Goal: Task Accomplishment & Management: Manage account settings

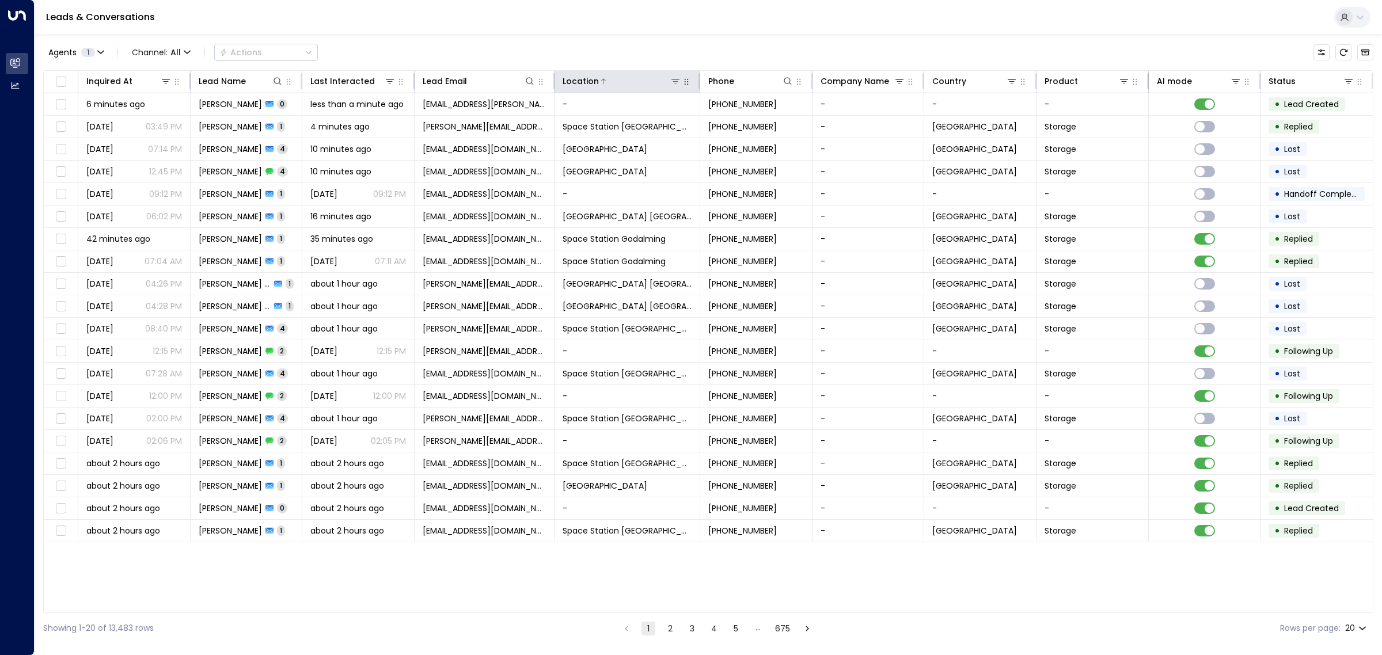
click at [677, 83] on icon at bounding box center [675, 81] width 9 height 9
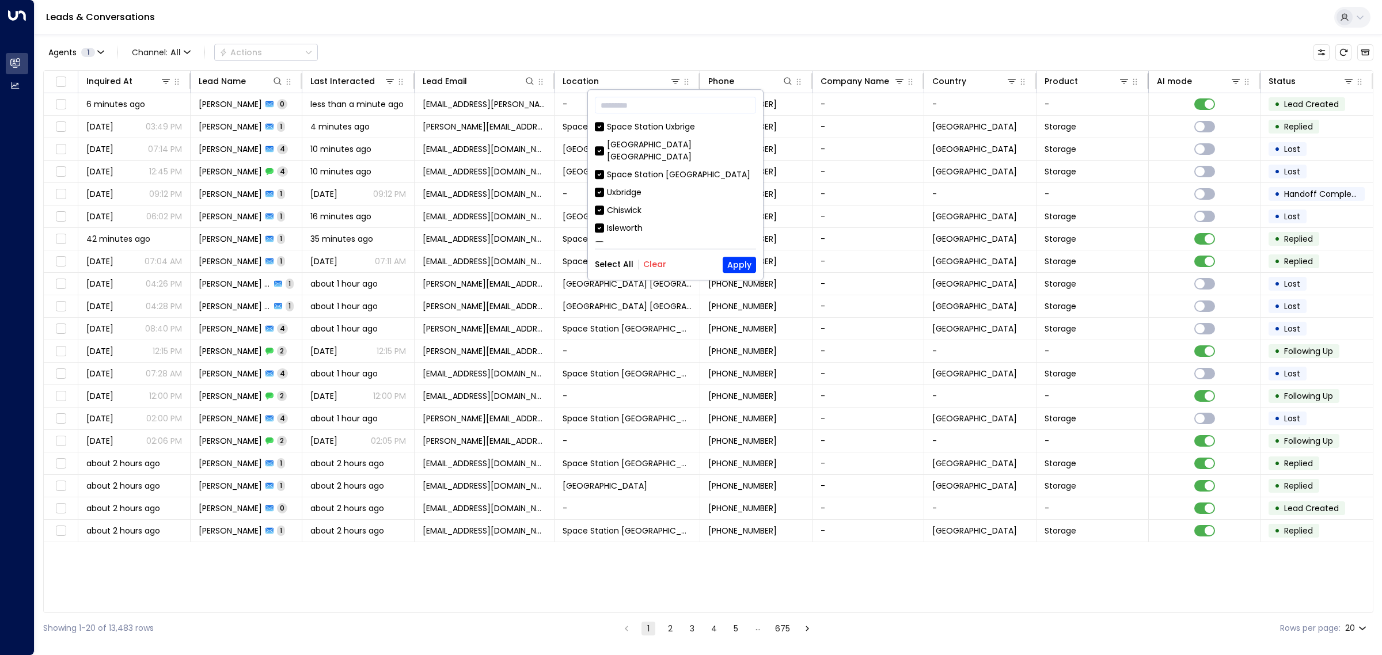
click at [649, 271] on div "Select All Clear Apply" at bounding box center [675, 265] width 161 height 16
click at [653, 264] on button "Clear" at bounding box center [654, 264] width 23 height 9
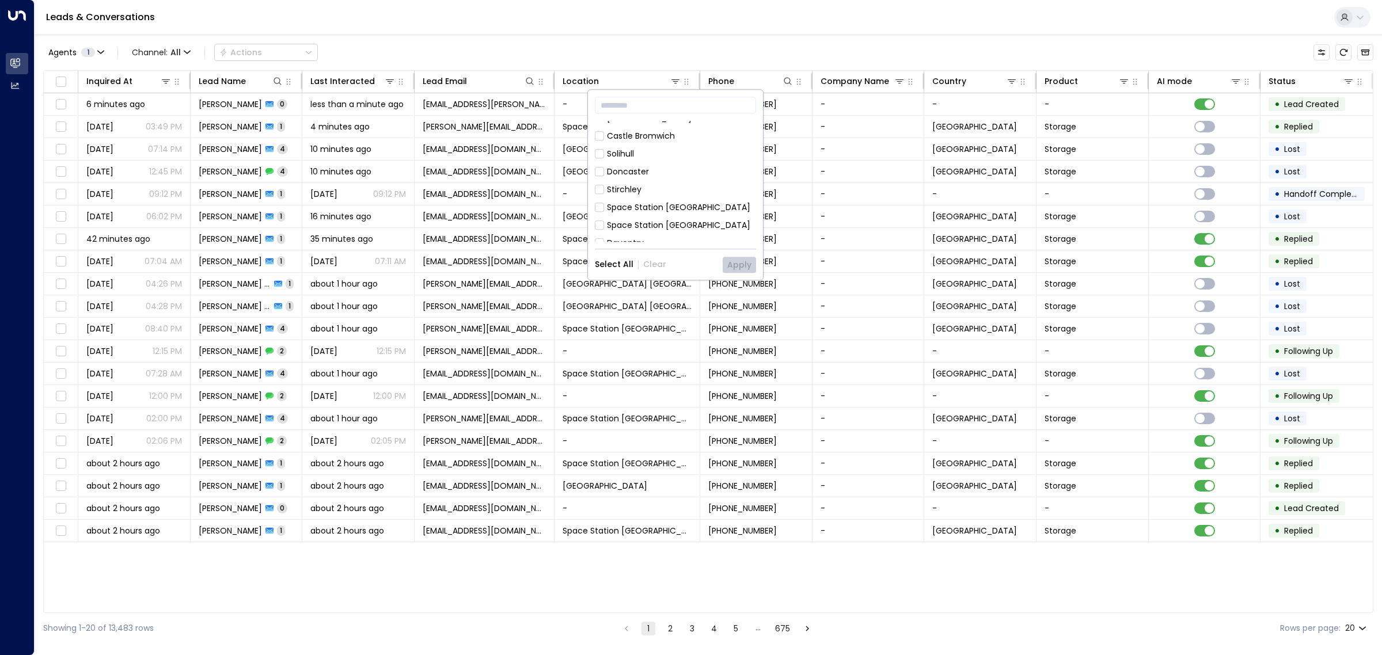
click at [674, 219] on div "Space Station [GEOGRAPHIC_DATA]" at bounding box center [678, 225] width 143 height 12
click at [728, 265] on button "Apply" at bounding box center [739, 265] width 33 height 16
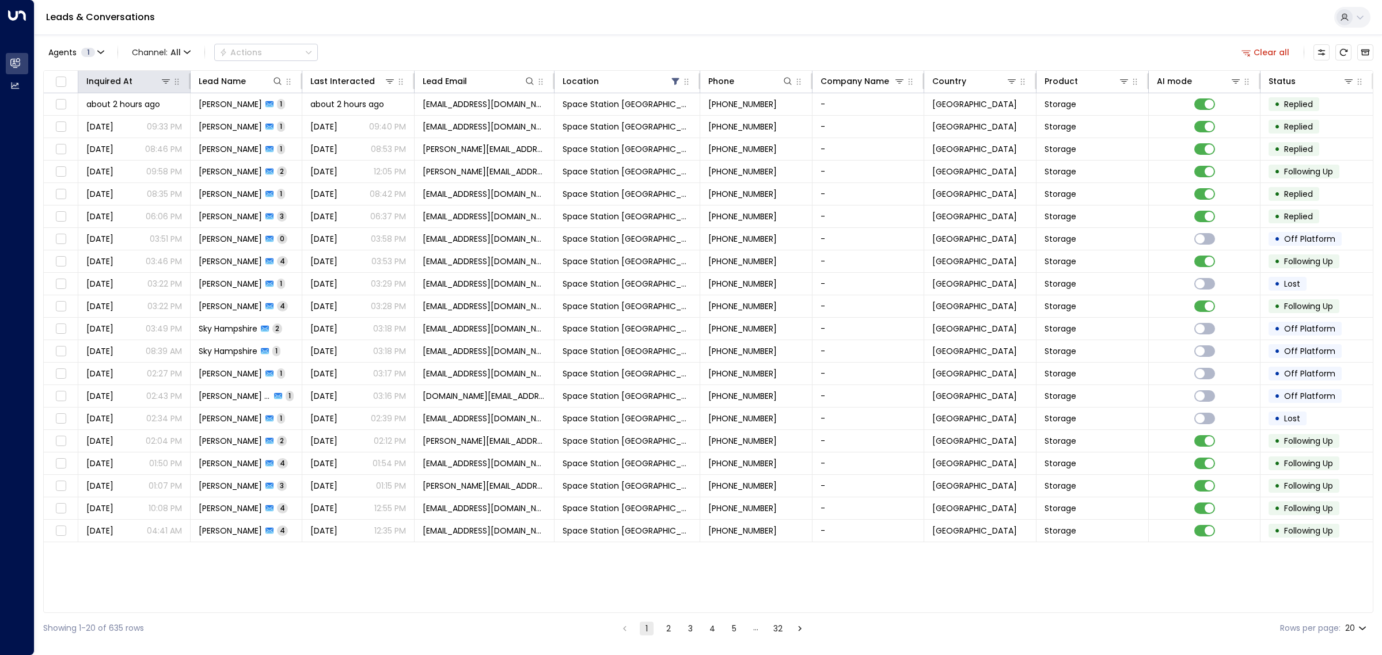
click at [120, 73] on th "Inquired At" at bounding box center [134, 82] width 112 height 22
click at [124, 81] on div "Inquired At" at bounding box center [109, 81] width 46 height 14
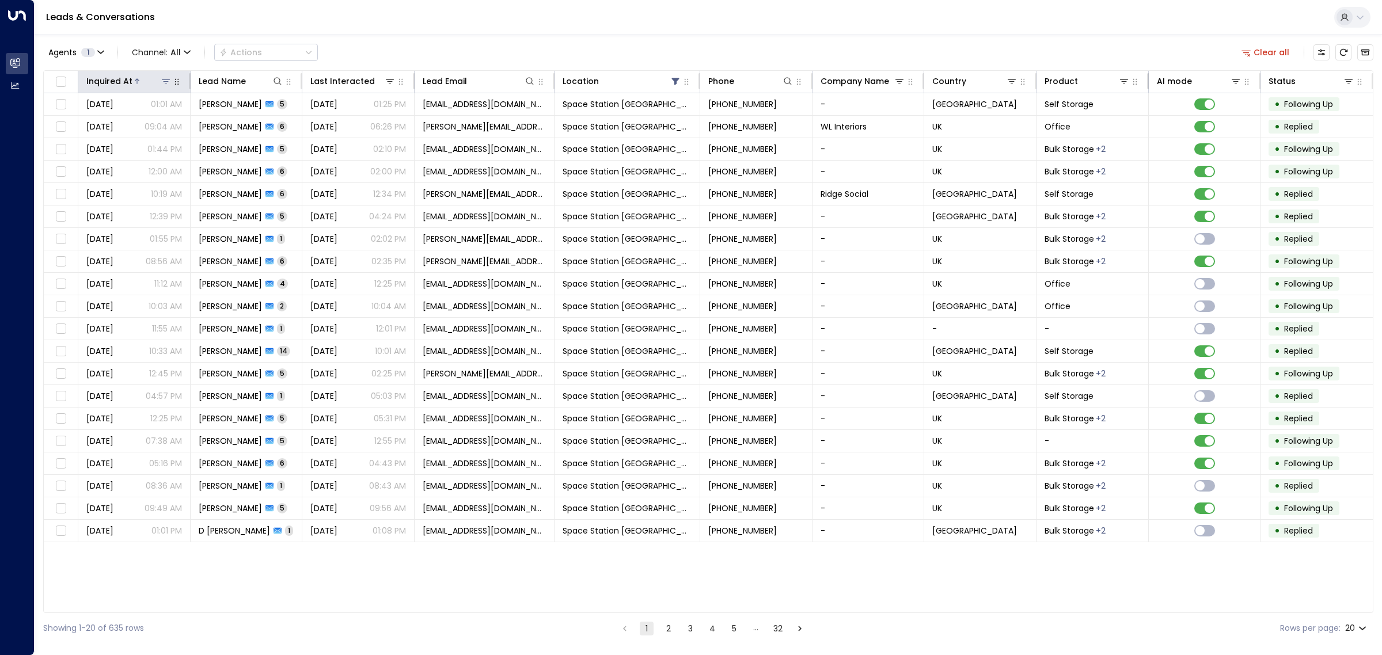
click at [124, 81] on div "Inquired At" at bounding box center [109, 81] width 46 height 14
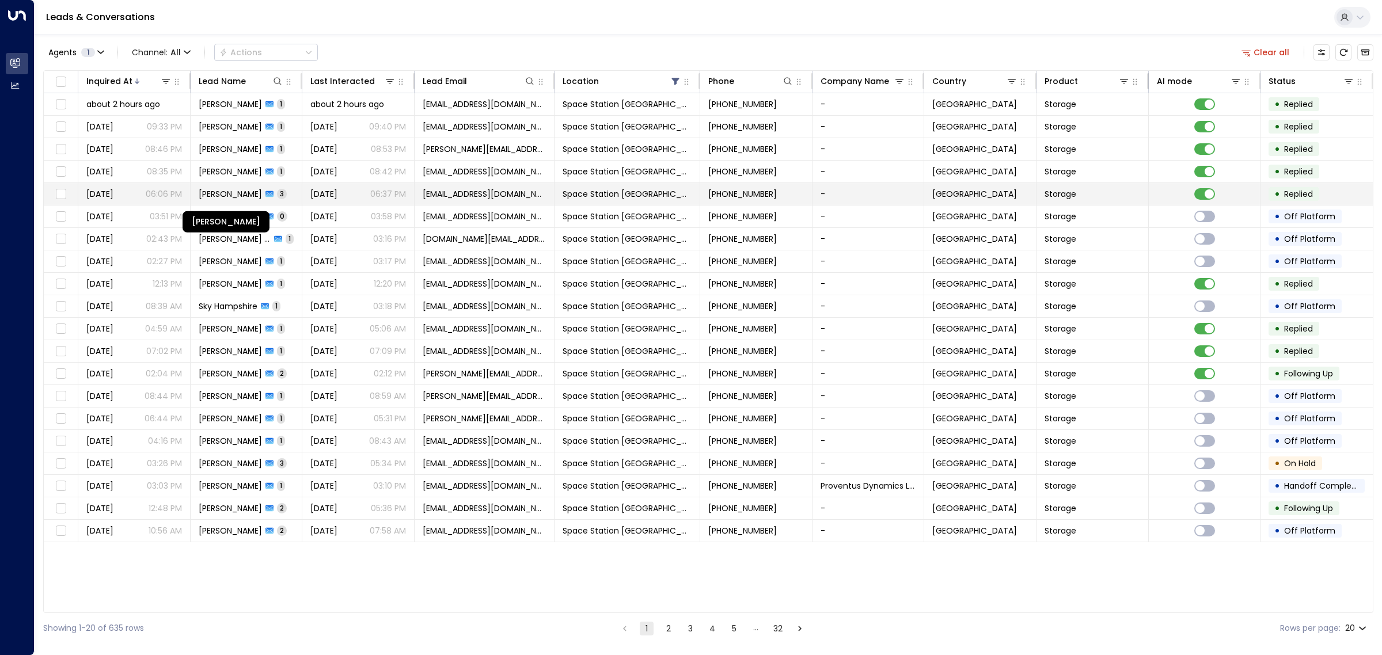
click at [210, 193] on span "[PERSON_NAME]" at bounding box center [230, 194] width 63 height 12
